Goal: Check status: Check status

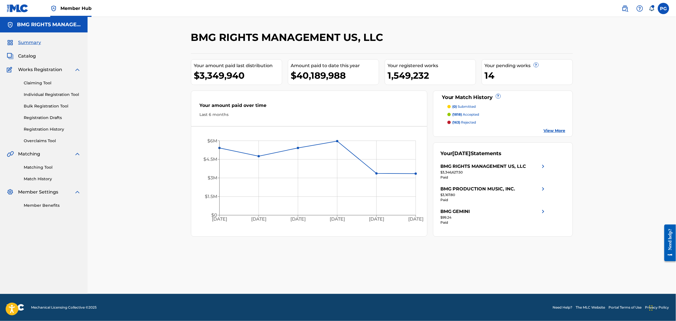
click at [550, 14] on nav "Member Hub PG PG [PERSON_NAME] [PERSON_NAME][EMAIL_ADDRESS][PERSON_NAME][DOMAIN…" at bounding box center [338, 8] width 676 height 17
click at [47, 127] on link "Registration History" at bounding box center [52, 130] width 57 height 6
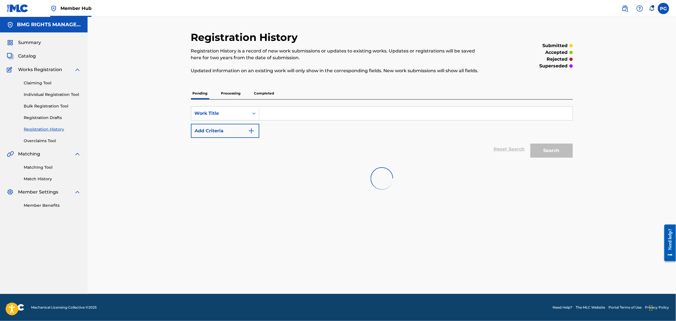
click at [267, 94] on p "Completed" at bounding box center [264, 94] width 23 height 12
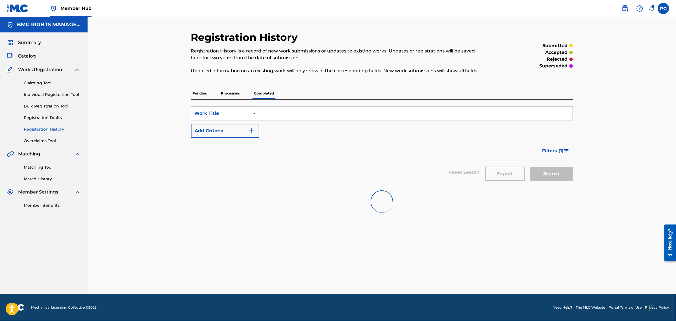
click at [270, 112] on input "Search Form" at bounding box center [415, 114] width 313 height 14
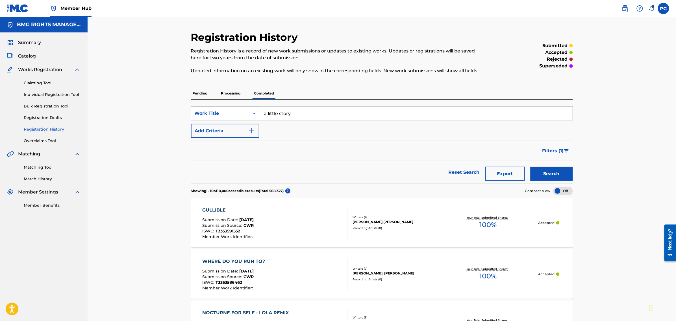
type input "a little story"
click at [530, 167] on button "Search" at bounding box center [551, 174] width 42 height 14
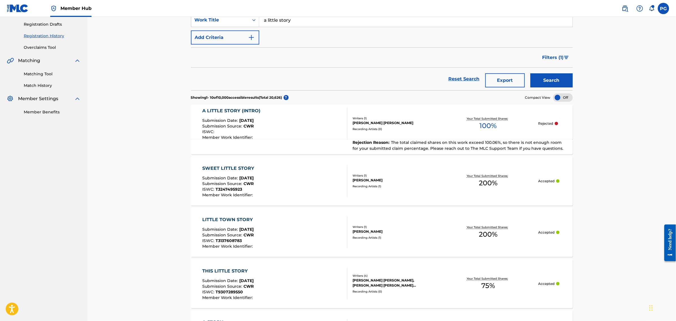
scroll to position [106, 0]
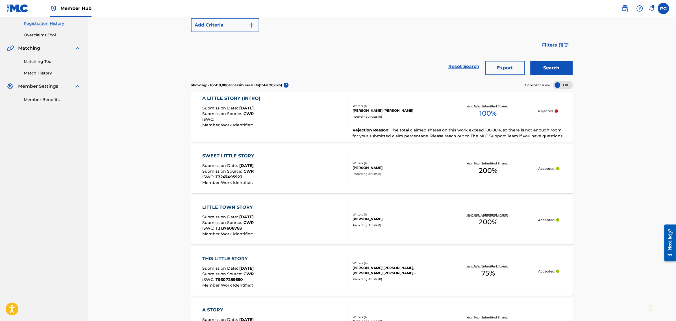
click at [302, 127] on div "Rejection Reason : The total claimed shares on this work exceed 100.06%, so the…" at bounding box center [382, 134] width 382 height 15
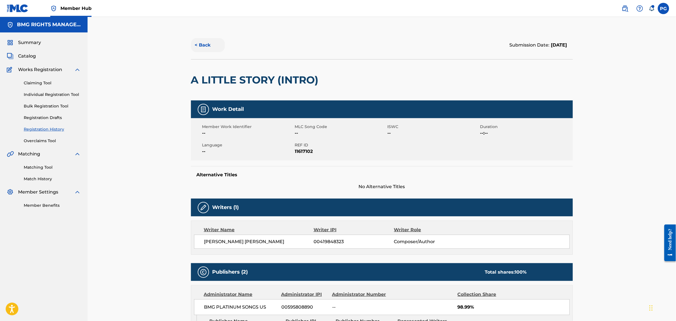
click at [201, 44] on button "< Back" at bounding box center [208, 45] width 34 height 14
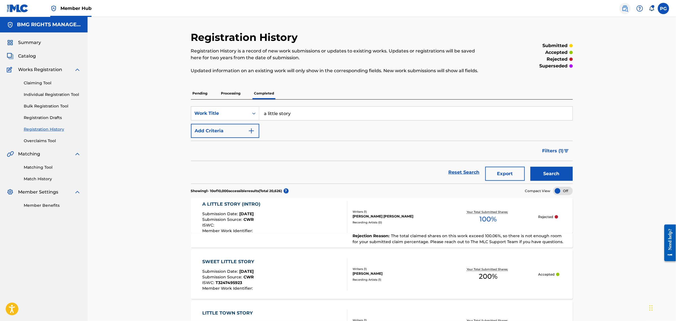
click at [630, 6] on link at bounding box center [624, 8] width 11 height 11
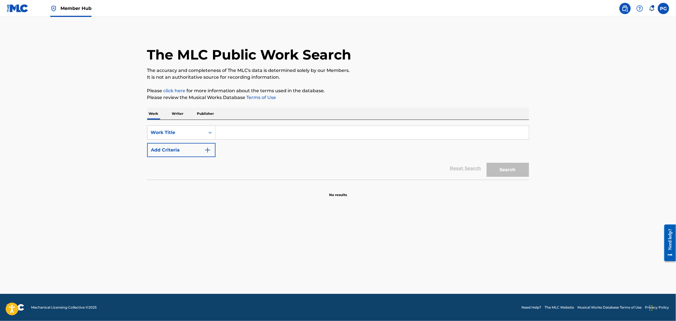
click at [263, 129] on input "Search Form" at bounding box center [372, 133] width 313 height 14
type input "a little story (intro)"
click at [487, 163] on button "Search" at bounding box center [508, 170] width 42 height 14
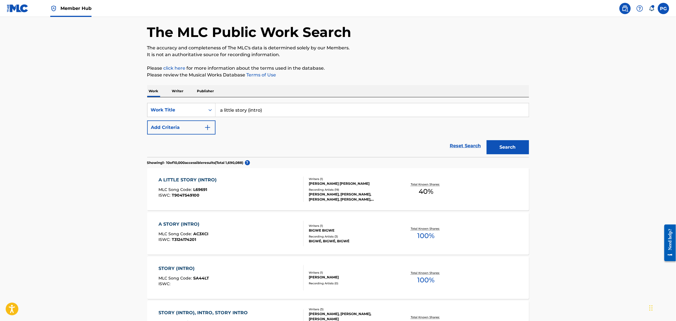
scroll to position [35, 0]
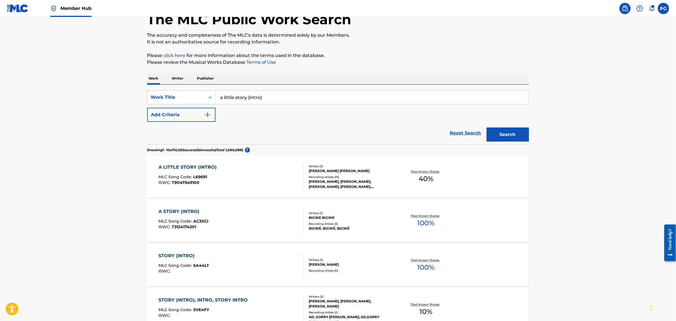
click at [270, 184] on div "A LITTLE STORY (INTRO) MLC Song Code : L69691 ISWC : T9047549100" at bounding box center [230, 176] width 145 height 25
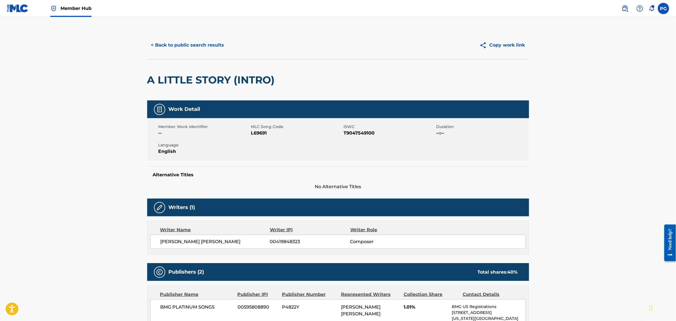
click at [263, 133] on span "L69691" at bounding box center [296, 133] width 91 height 7
copy span "L69691"
click at [201, 43] on button "< Back to public search results" at bounding box center [187, 45] width 81 height 14
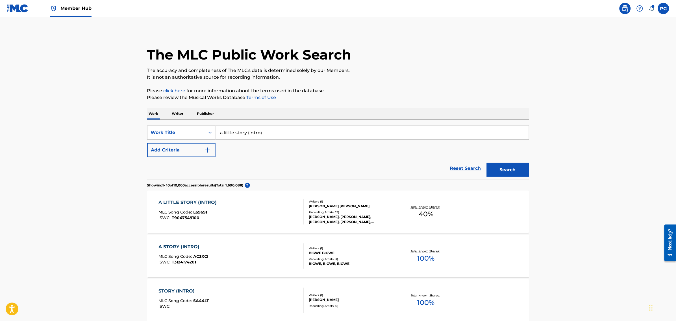
click at [623, 12] on link at bounding box center [624, 8] width 11 height 11
click at [62, 9] on span "Member Hub" at bounding box center [75, 8] width 31 height 6
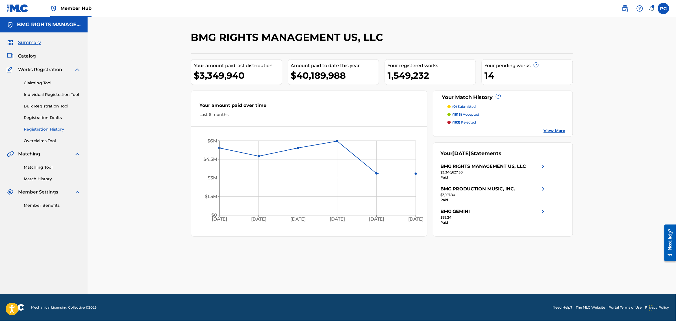
click at [44, 127] on link "Registration History" at bounding box center [52, 130] width 57 height 6
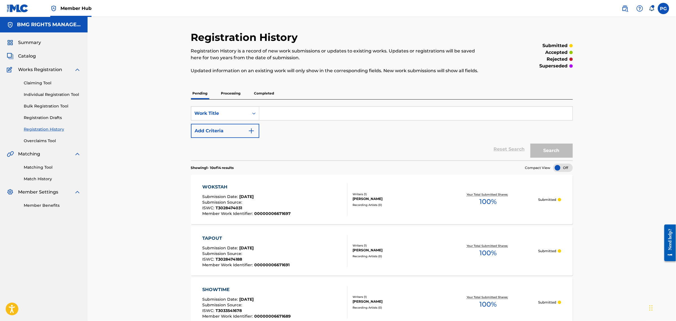
click at [266, 94] on p "Completed" at bounding box center [264, 94] width 23 height 12
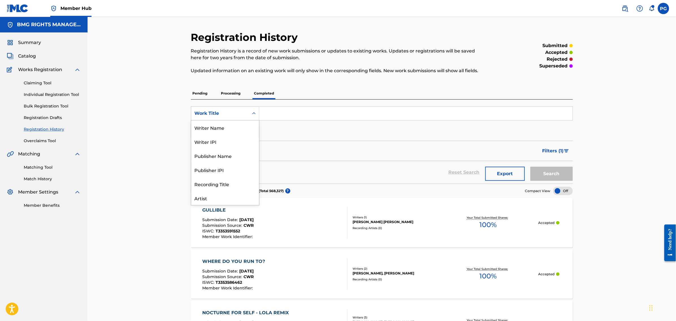
click at [234, 115] on div "Work Title" at bounding box center [220, 113] width 51 height 7
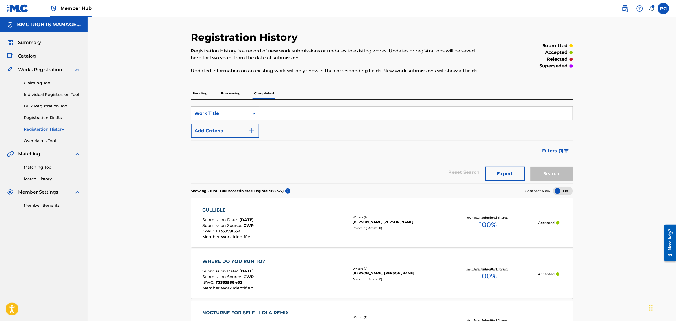
click at [288, 116] on input "Search Form" at bounding box center [415, 114] width 313 height 14
click at [530, 167] on button "Search" at bounding box center [551, 174] width 42 height 14
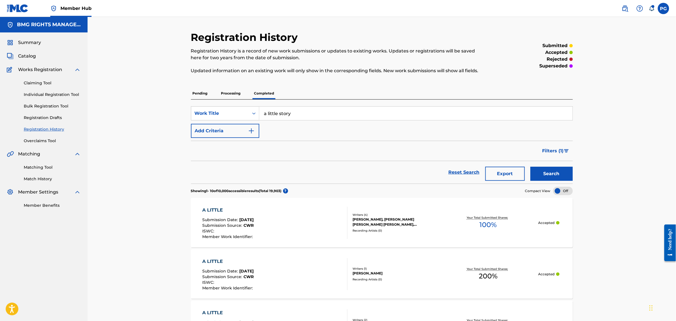
type input "a little story"
click at [530, 167] on button "Search" at bounding box center [551, 174] width 42 height 14
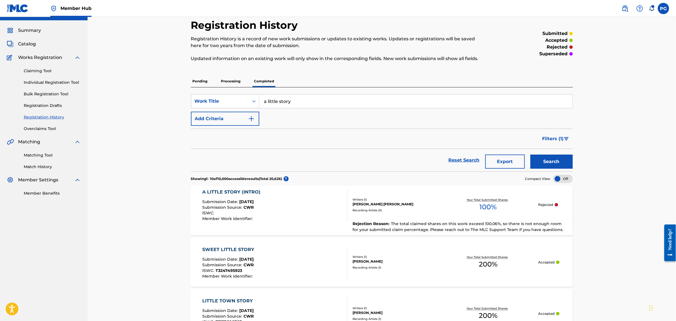
scroll to position [0, 0]
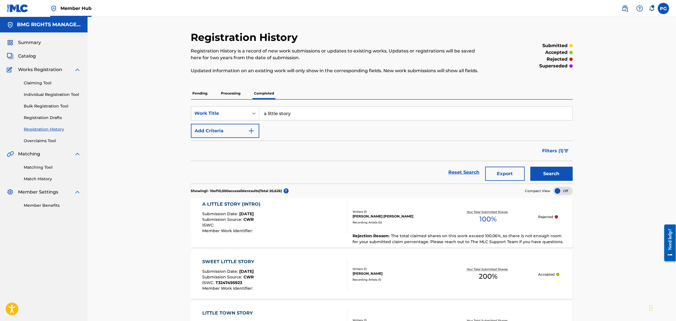
click at [238, 96] on p "Processing" at bounding box center [230, 94] width 23 height 12
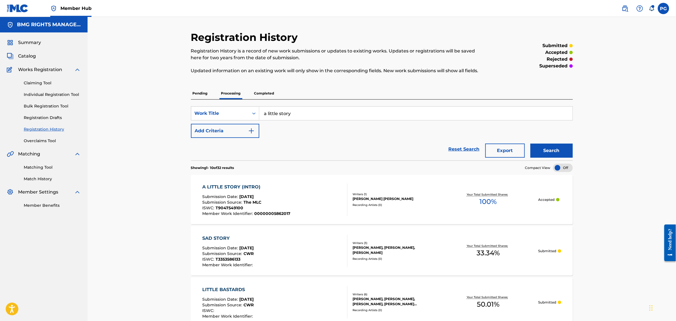
click at [316, 204] on div "A LITTLE STORY (INTRO) Submission Date : [DATE] Submission Source : The MLC ISW…" at bounding box center [274, 200] width 145 height 32
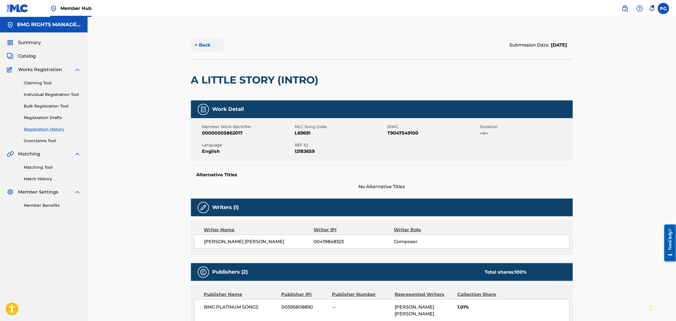
click at [212, 49] on button "< Back" at bounding box center [208, 45] width 34 height 14
